Goal: Check status: Check status

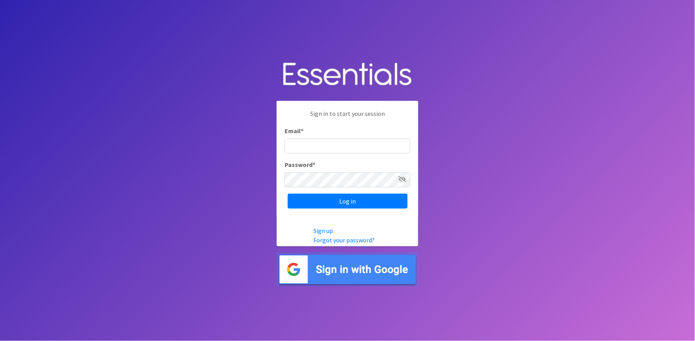
type input "[PERSON_NAME][EMAIL_ADDRESS][DOMAIN_NAME]"
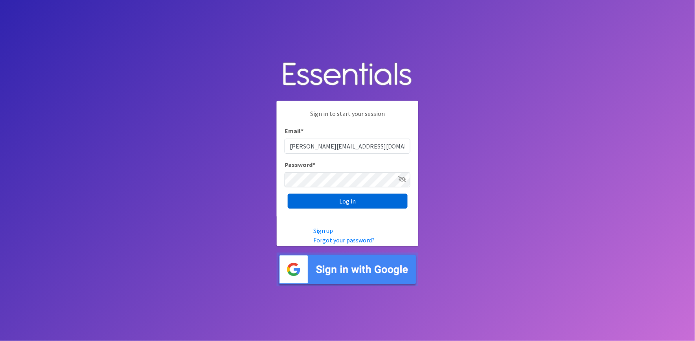
click at [391, 199] on input "Log in" at bounding box center [348, 201] width 120 height 15
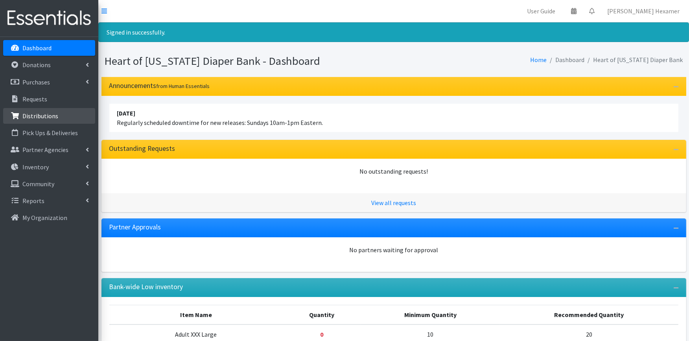
click at [48, 115] on p "Distributions" at bounding box center [40, 116] width 36 height 8
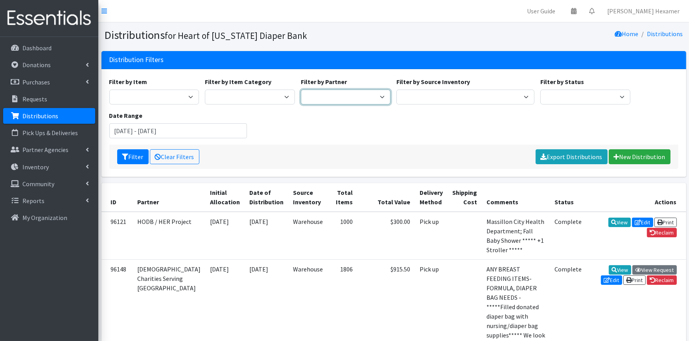
click at [346, 96] on select "Alliance Commons Belmont County Health Department Bridge Point Canal Fulton Spe…" at bounding box center [346, 97] width 90 height 15
select select "4"
click at [301, 90] on select "Alliance Commons Belmont County Health Department Bridge Point Canal Fulton Spe…" at bounding box center [346, 97] width 90 height 15
click at [145, 130] on input "July 29, 2025 - October 29, 2025" at bounding box center [178, 130] width 138 height 15
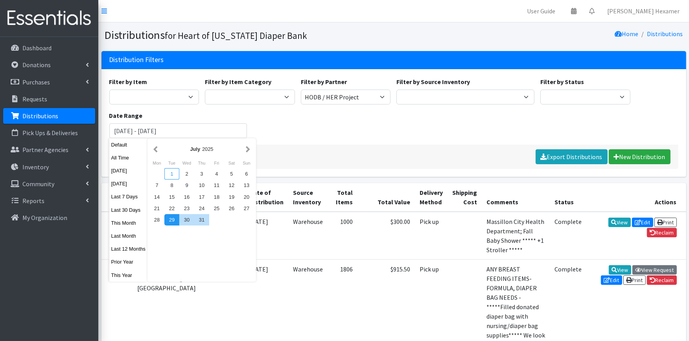
click at [173, 173] on div "1" at bounding box center [171, 173] width 15 height 11
click at [247, 149] on button "button" at bounding box center [248, 149] width 8 height 10
click at [151, 147] on button "button" at bounding box center [155, 149] width 8 height 10
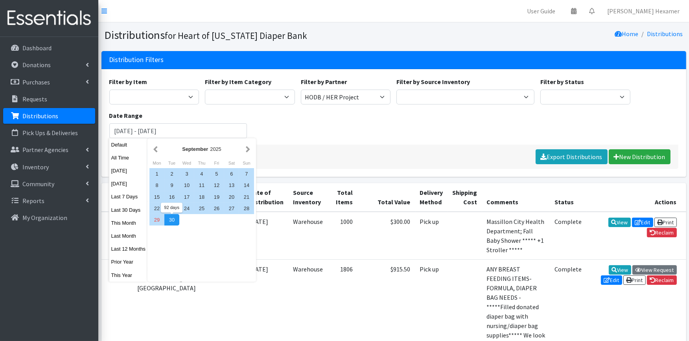
click at [171, 220] on div "30" at bounding box center [171, 219] width 15 height 11
type input "July 1, 2025 - September 30, 2025"
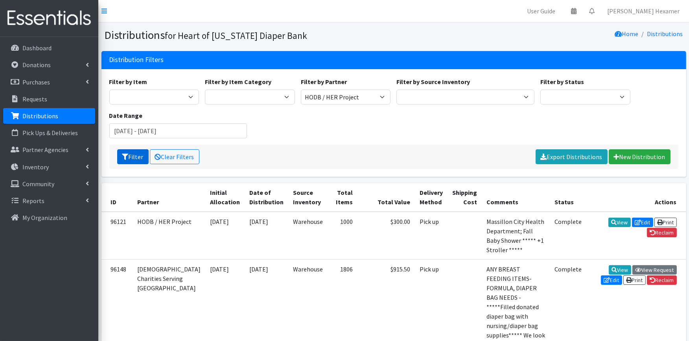
click at [134, 155] on button "Filter" at bounding box center [132, 156] width 31 height 15
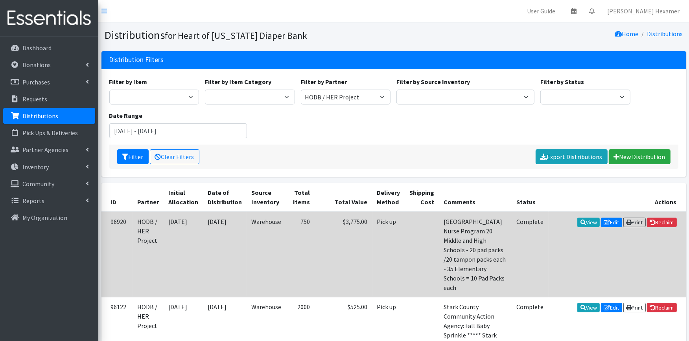
scroll to position [44, 0]
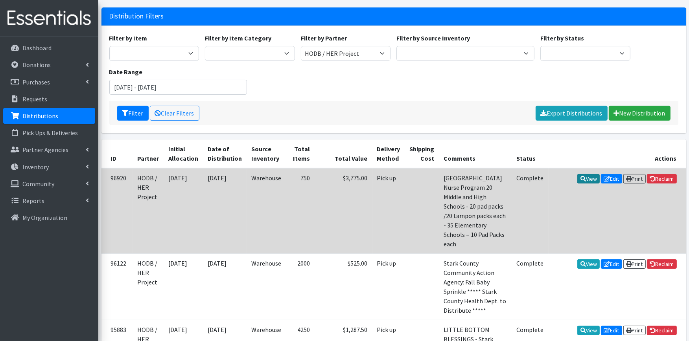
click at [583, 176] on link "View" at bounding box center [588, 178] width 22 height 9
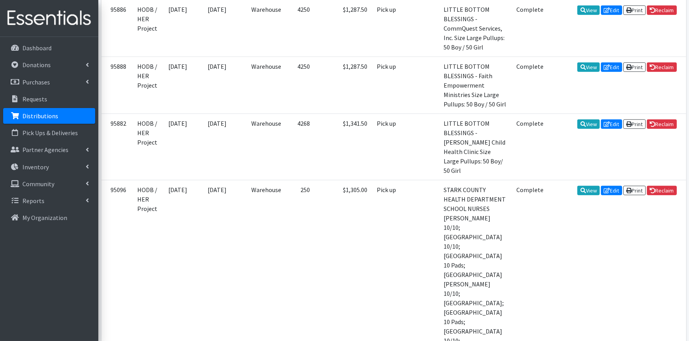
scroll to position [611, 0]
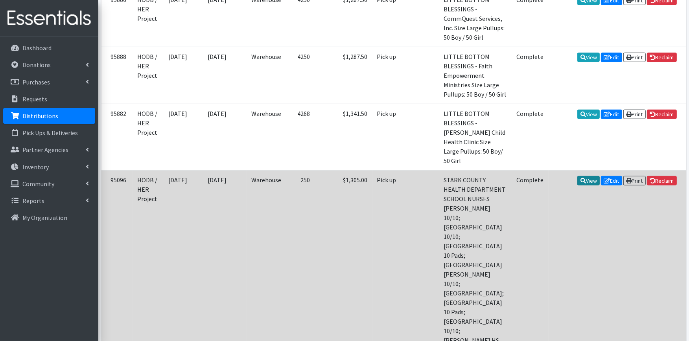
click at [580, 178] on icon at bounding box center [583, 181] width 6 height 6
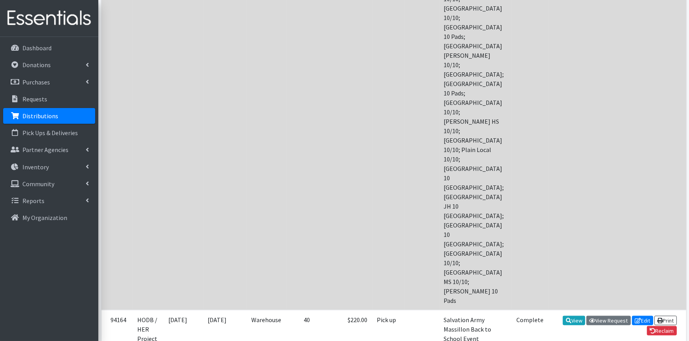
scroll to position [830, 0]
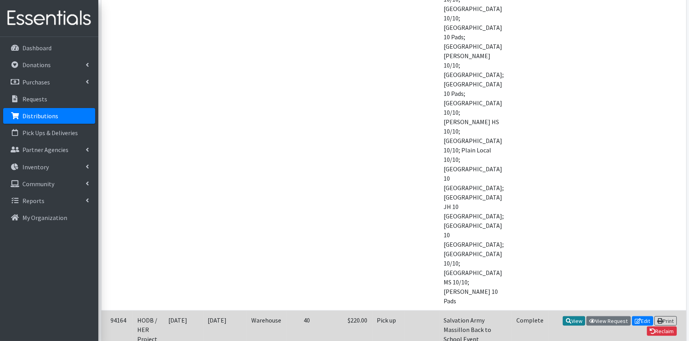
click at [573, 316] on link "View" at bounding box center [573, 320] width 22 height 9
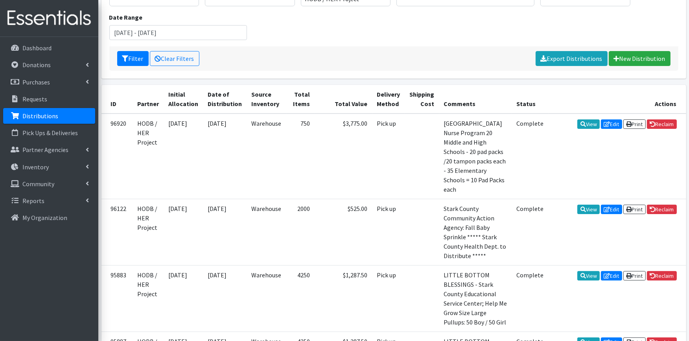
scroll to position [131, 0]
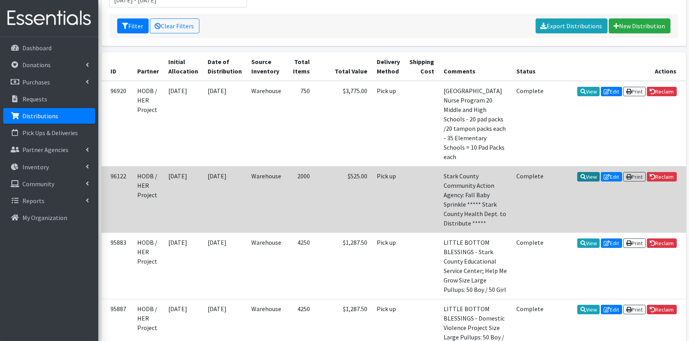
click at [582, 175] on link "View" at bounding box center [588, 176] width 22 height 9
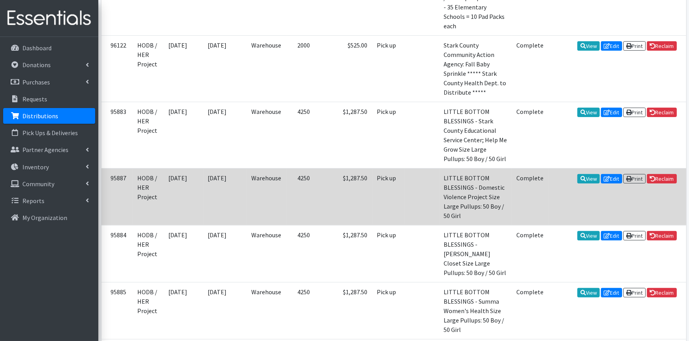
scroll to position [305, 0]
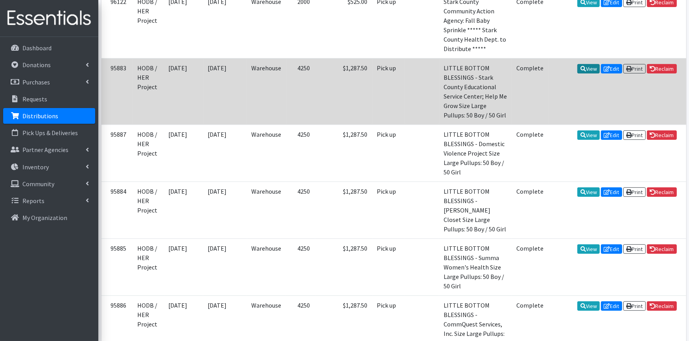
click at [577, 65] on link "View" at bounding box center [588, 68] width 22 height 9
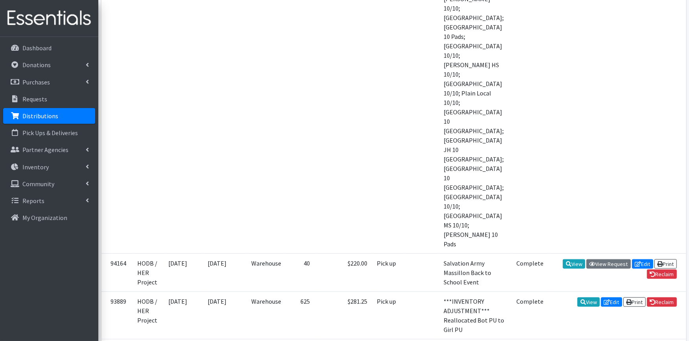
scroll to position [894, 0]
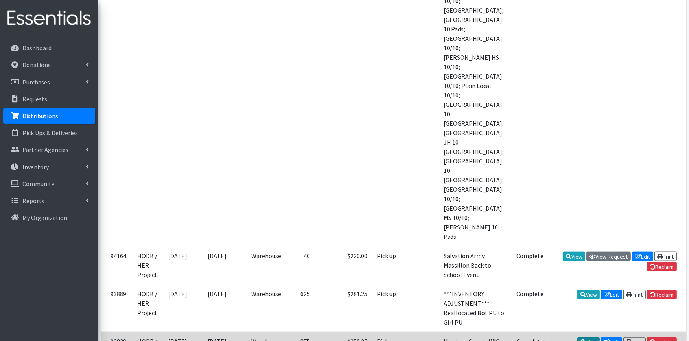
click at [582, 338] on link "View" at bounding box center [588, 342] width 22 height 9
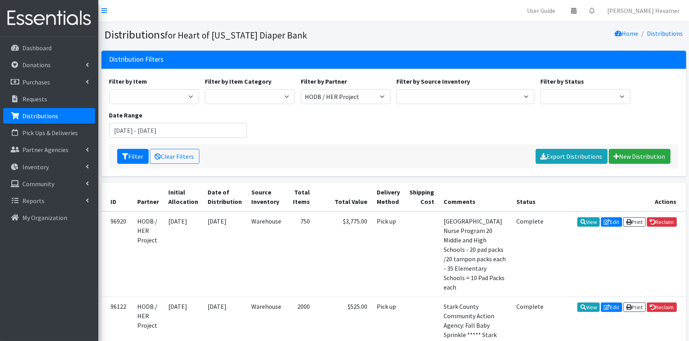
scroll to position [0, 0]
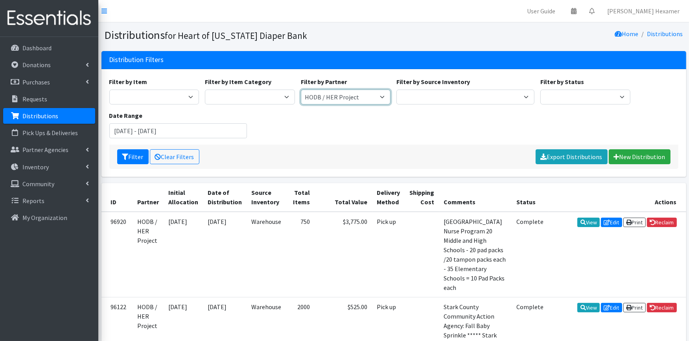
click at [375, 93] on select "Alliance Commons Belmont County Health Department Bridge Point Canal Fulton Spe…" at bounding box center [346, 97] width 90 height 15
select select "4625"
click at [301, 90] on select "Alliance Commons Belmont County Health Department Bridge Point Canal Fulton Spe…" at bounding box center [346, 97] width 90 height 15
click at [132, 158] on button "Filter" at bounding box center [132, 156] width 31 height 15
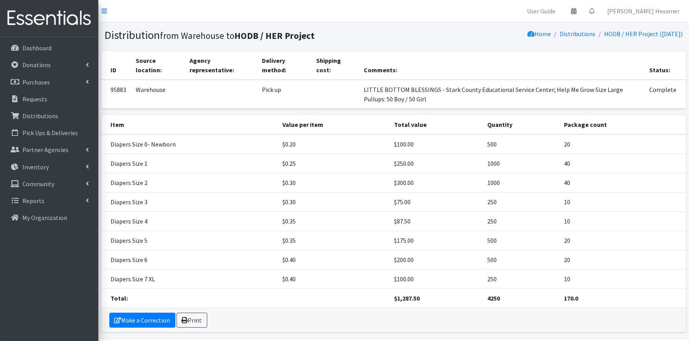
scroll to position [26, 0]
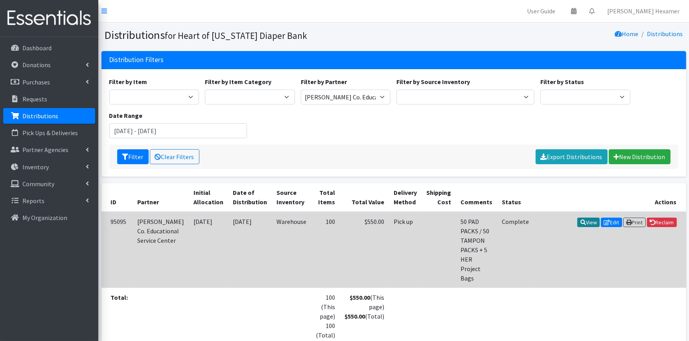
click at [577, 218] on link "View" at bounding box center [588, 222] width 22 height 9
